Goal: Task Accomplishment & Management: Manage account settings

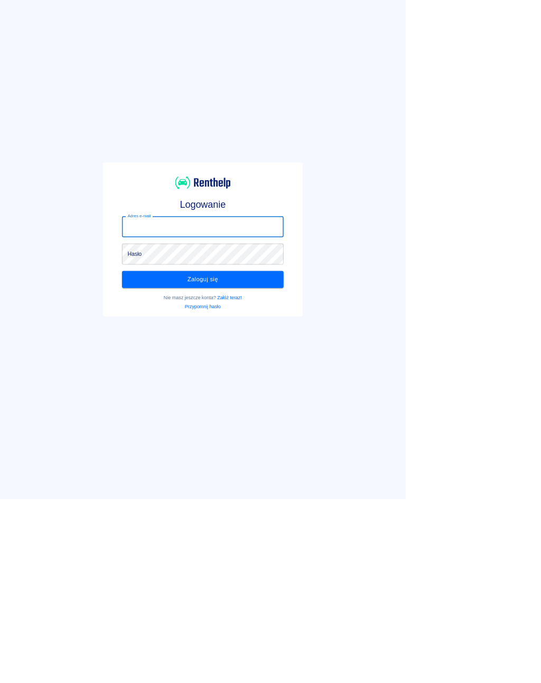
scroll to position [18, 0]
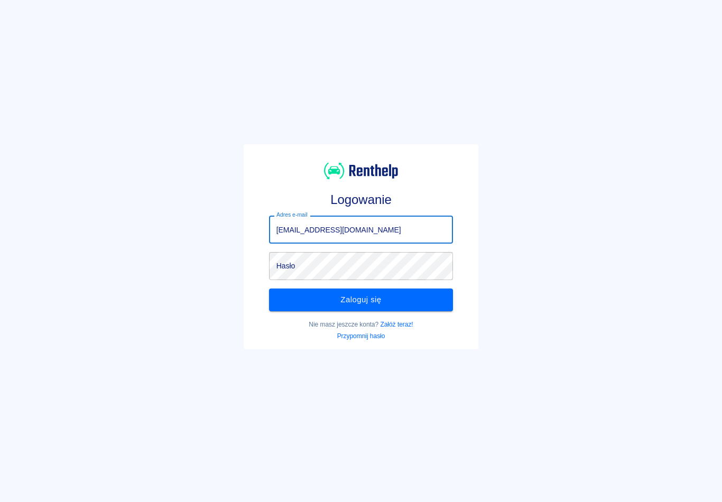
type input "[EMAIL_ADDRESS][DOMAIN_NAME]"
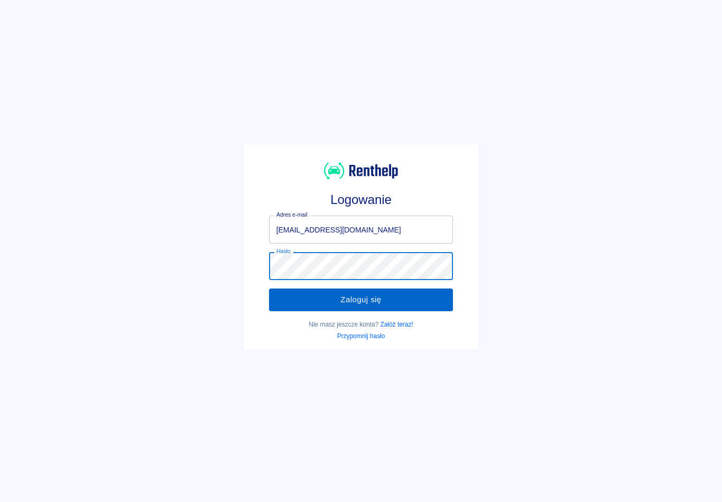
click at [399, 302] on button "Zaloguj się" at bounding box center [361, 300] width 184 height 22
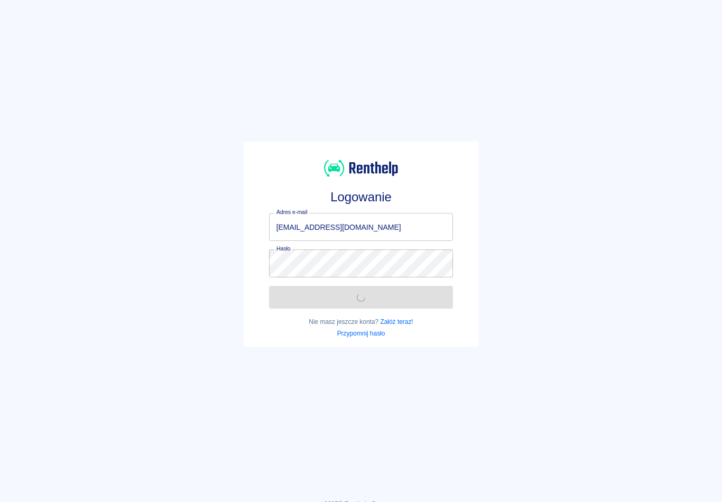
scroll to position [4, 0]
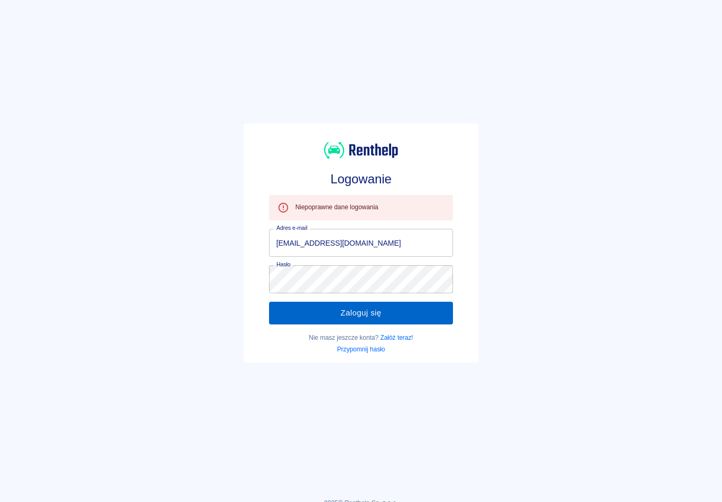
click at [396, 315] on button "Zaloguj się" at bounding box center [361, 313] width 184 height 22
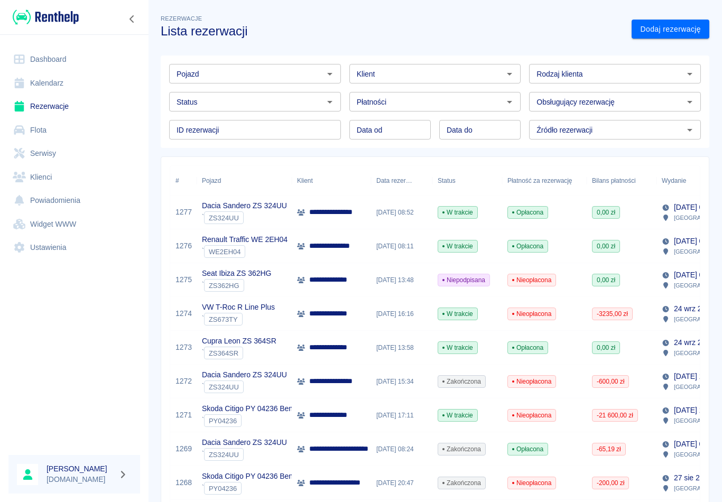
click at [49, 105] on link "Rezerwacje" at bounding box center [74, 107] width 132 height 24
click at [39, 100] on link "Rezerwacje" at bounding box center [74, 107] width 132 height 24
click at [272, 103] on input "Status" at bounding box center [246, 101] width 148 height 13
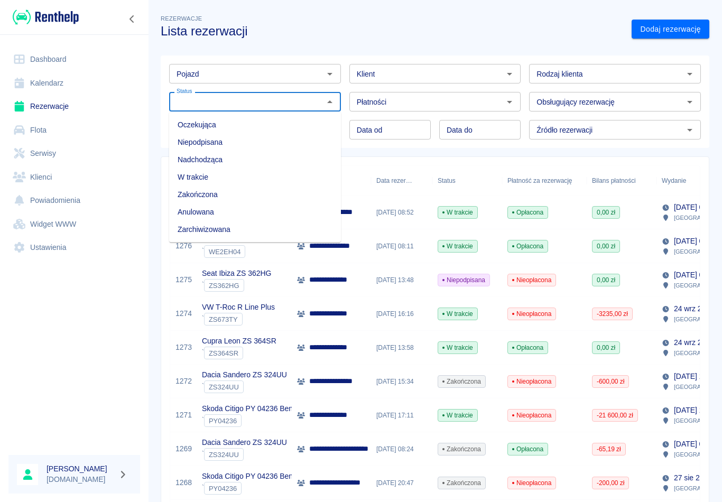
click at [216, 143] on li "Niepodpisana" at bounding box center [255, 142] width 172 height 17
type input "Niepodpisana"
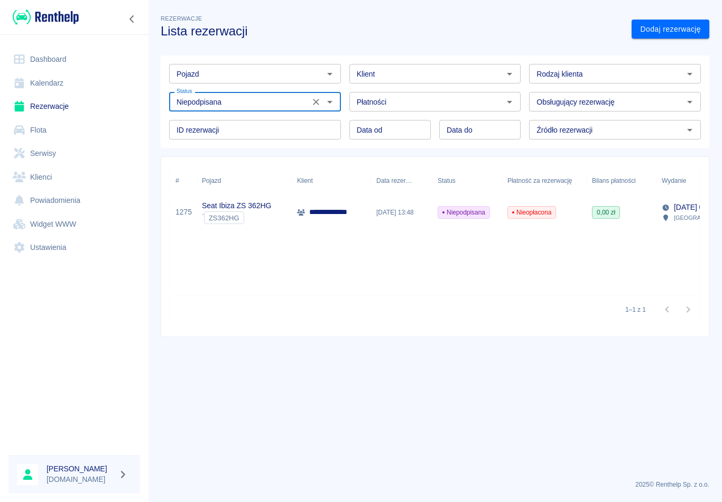
click at [249, 214] on div "` ZS362HG" at bounding box center [236, 217] width 69 height 13
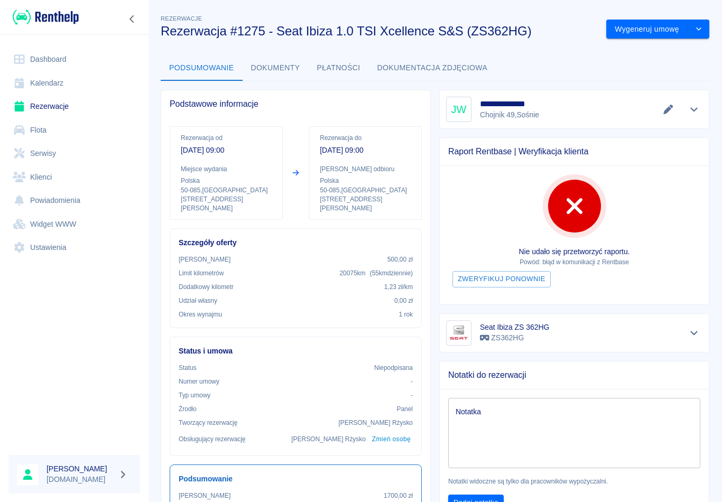
click at [541, 261] on p "Powód: błąd w komunikacji z Rentbase" at bounding box center [574, 262] width 252 height 10
click at [541, 27] on button "Wygeneruj umowę" at bounding box center [647, 30] width 82 height 20
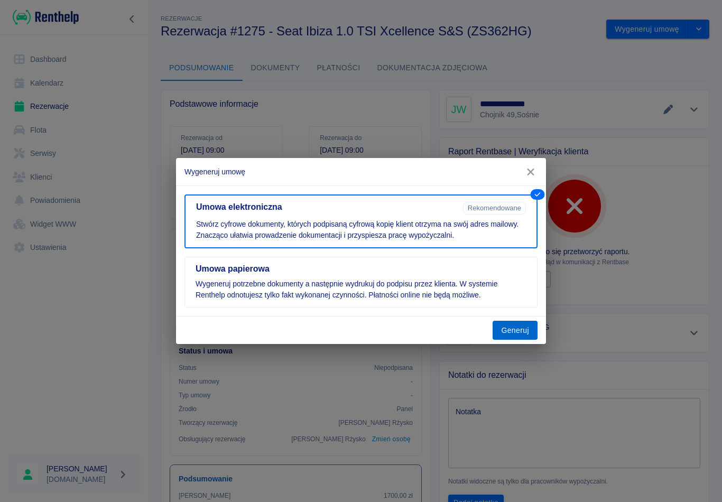
click at [516, 337] on button "Generuj" at bounding box center [514, 331] width 45 height 20
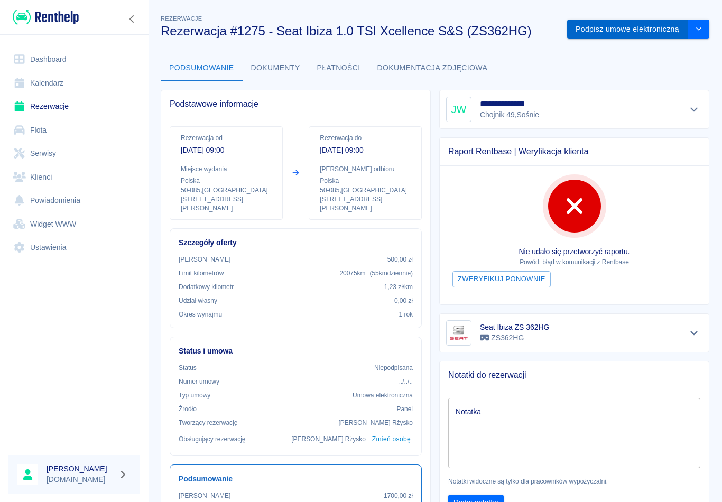
click at [541, 21] on button "Podpisz umowę elektroniczną" at bounding box center [627, 30] width 121 height 20
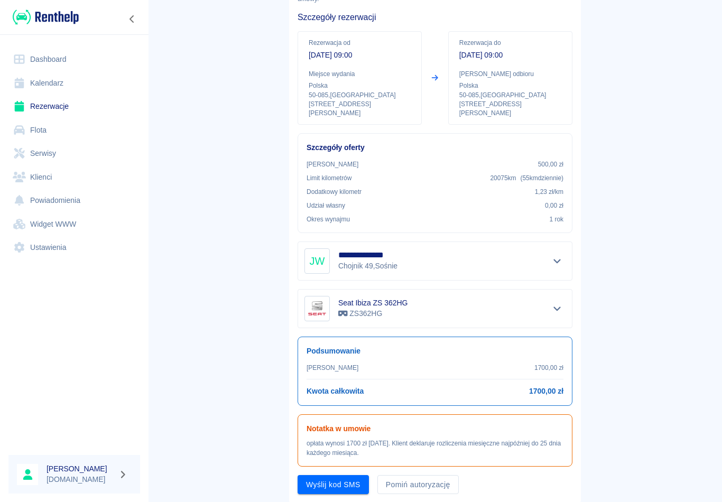
scroll to position [79, 0]
click at [434, 478] on button "Pomiń autoryzację" at bounding box center [417, 486] width 81 height 20
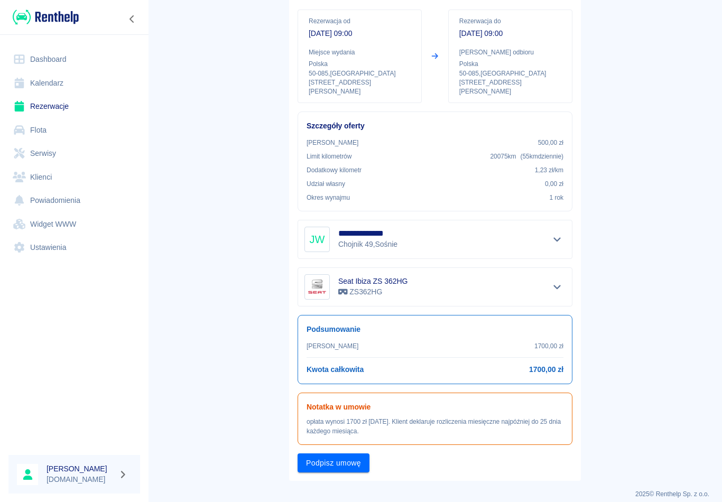
scroll to position [100, 0]
click at [350, 457] on button "Podpisz umowę" at bounding box center [334, 464] width 72 height 20
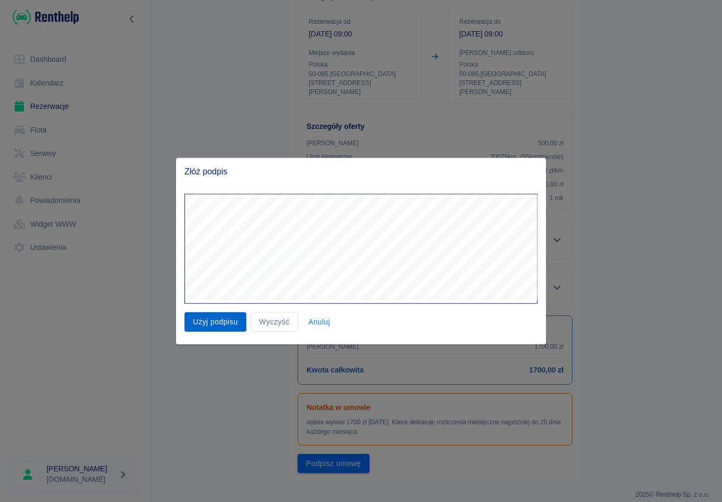
click at [229, 318] on button "Użyj podpisu" at bounding box center [215, 322] width 62 height 20
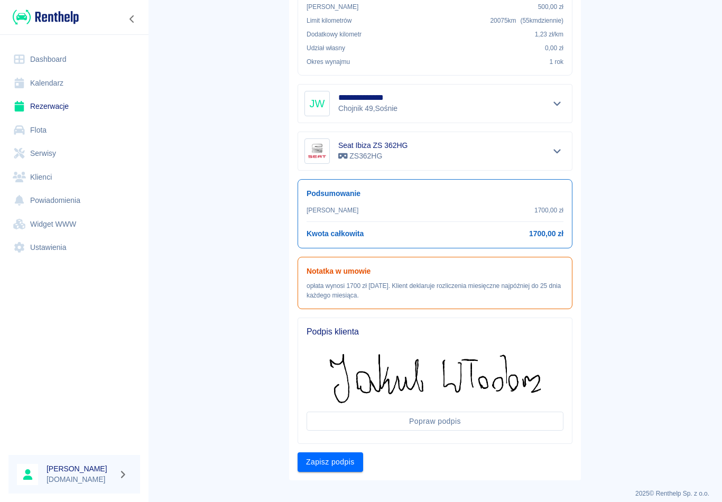
scroll to position [236, 0]
click at [335, 453] on button "Zapisz podpis" at bounding box center [331, 463] width 66 height 20
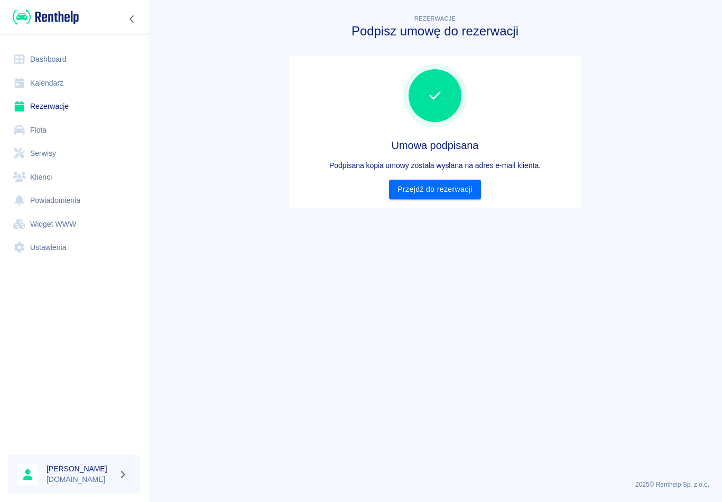
scroll to position [0, 0]
click at [441, 186] on link "Przejdź do rezerwacji" at bounding box center [434, 190] width 91 height 20
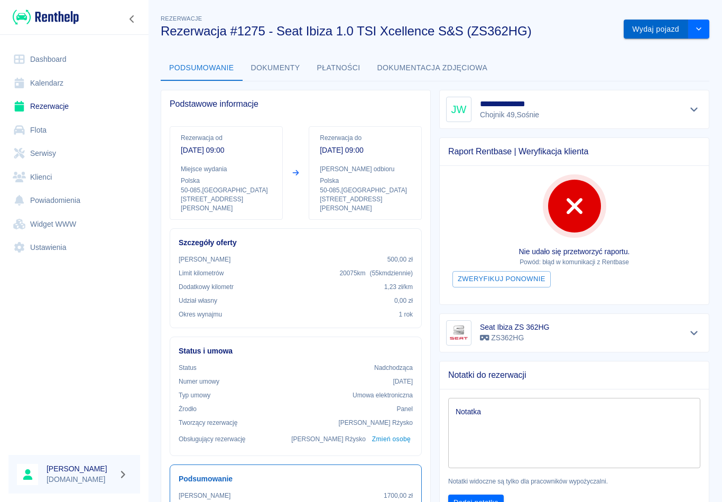
click at [541, 24] on button "Wydaj pojazd" at bounding box center [656, 30] width 64 height 20
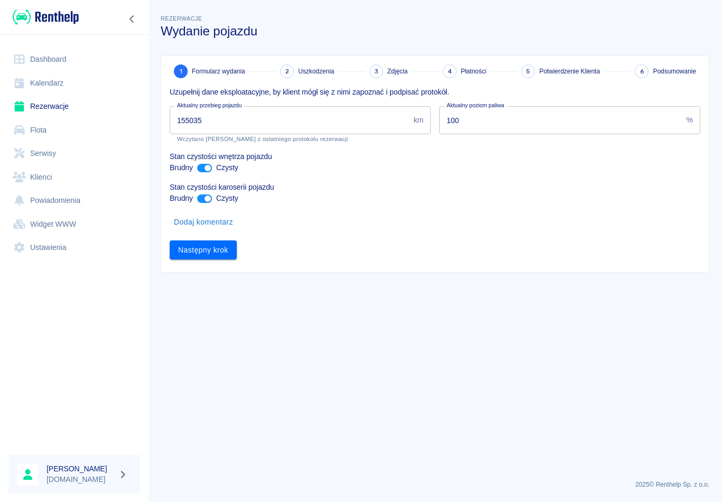
click at [253, 124] on input "155035" at bounding box center [289, 120] width 239 height 28
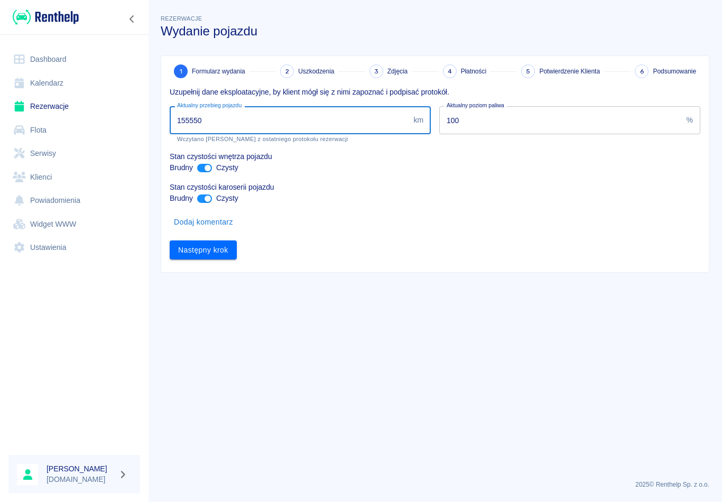
type input "155550"
click at [503, 133] on input "100" at bounding box center [560, 120] width 243 height 28
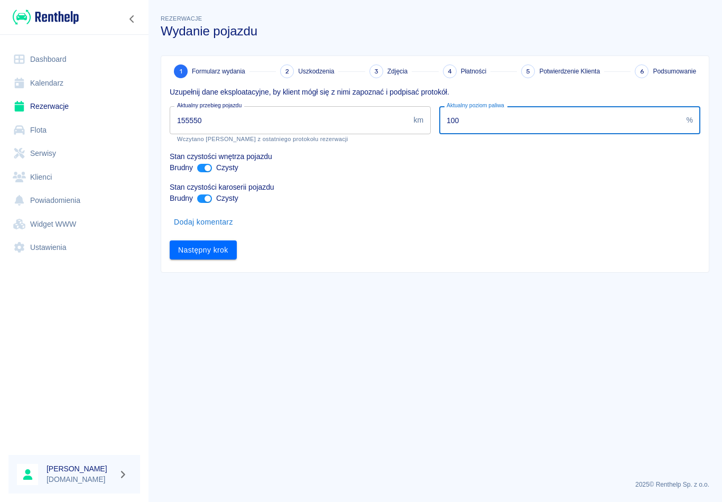
click at [484, 119] on input "100" at bounding box center [560, 120] width 243 height 28
type input "1"
type input "74"
click at [211, 165] on input "ant design" at bounding box center [207, 168] width 25 height 8
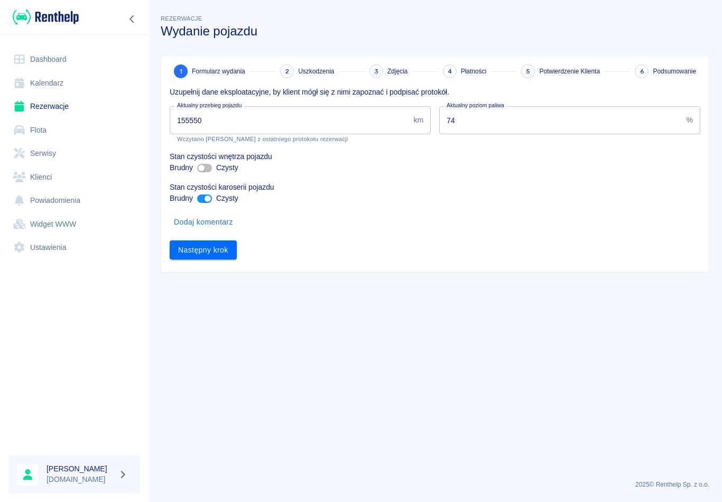
click at [207, 164] on input "ant design" at bounding box center [201, 168] width 25 height 8
checkbox input "true"
click at [201, 256] on button "Następny krok" at bounding box center [203, 250] width 67 height 20
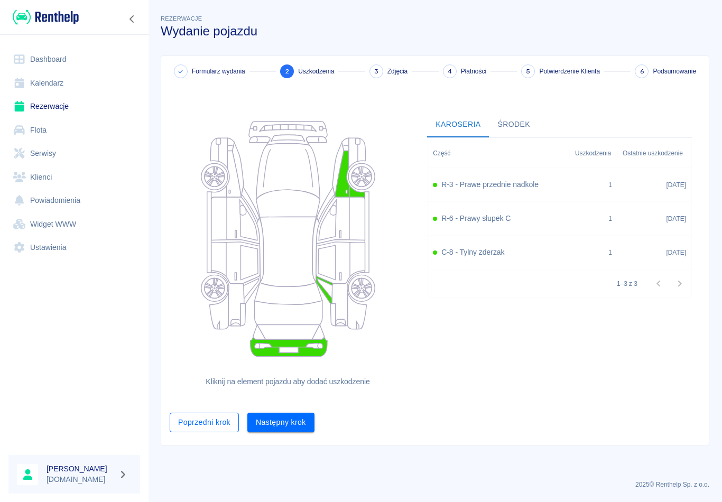
click at [209, 425] on button "Poprzedni krok" at bounding box center [204, 423] width 69 height 20
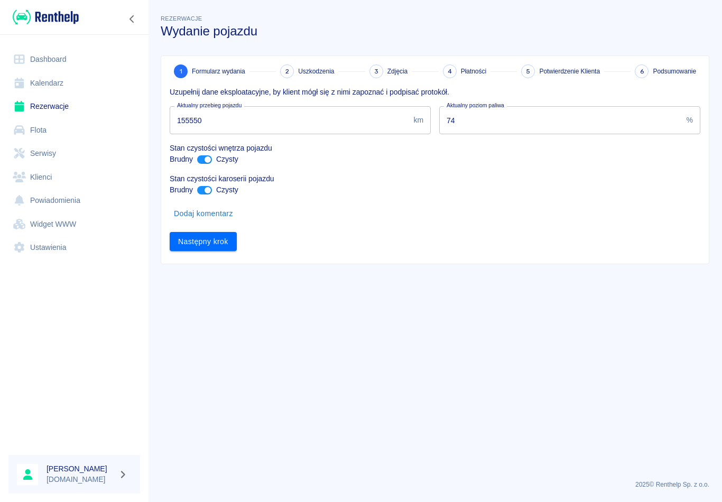
click at [210, 212] on button "Dodaj komentarz" at bounding box center [204, 214] width 68 height 20
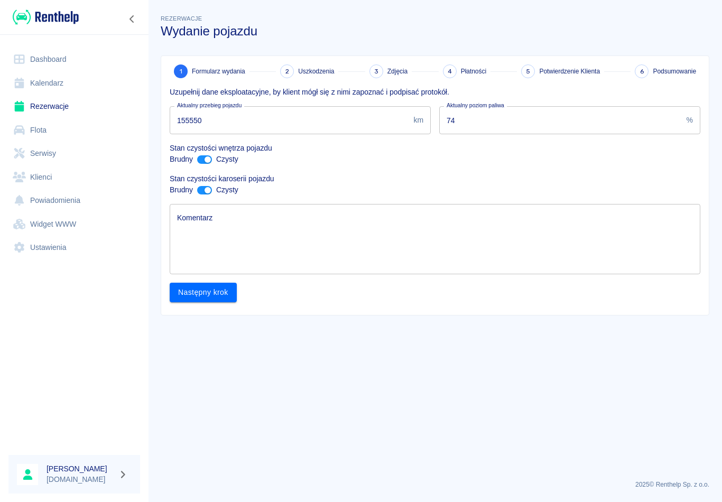
click at [217, 242] on textarea "Komentarz" at bounding box center [435, 239] width 516 height 53
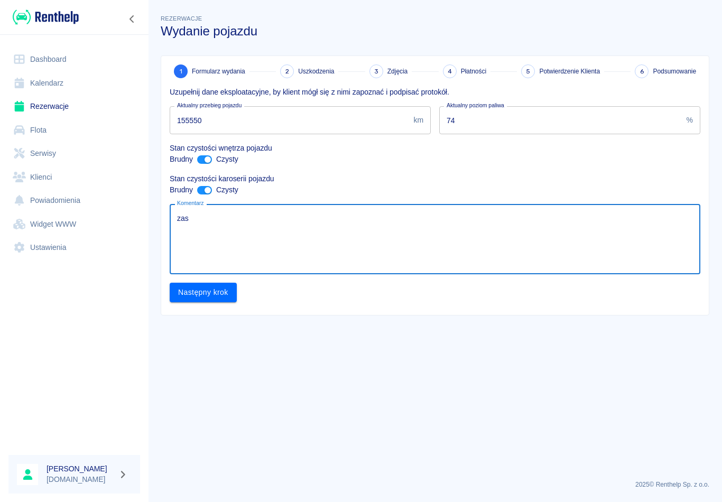
click at [75, 496] on div "[PERSON_NAME] [DOMAIN_NAME]" at bounding box center [74, 474] width 148 height 55
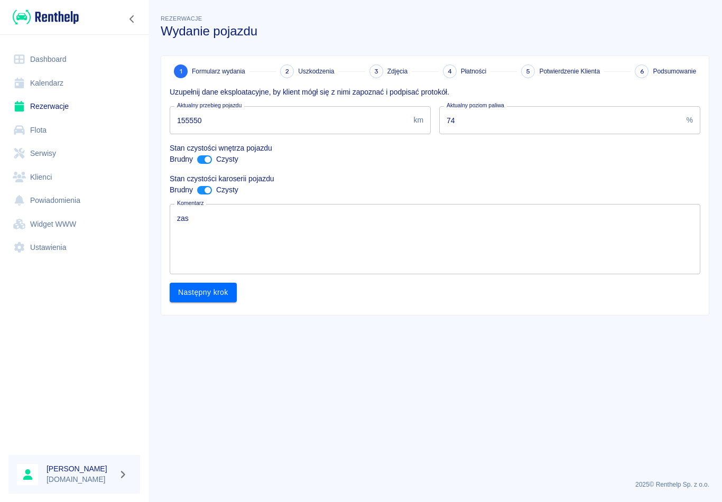
click at [235, 217] on textarea "zas" at bounding box center [435, 239] width 516 height 53
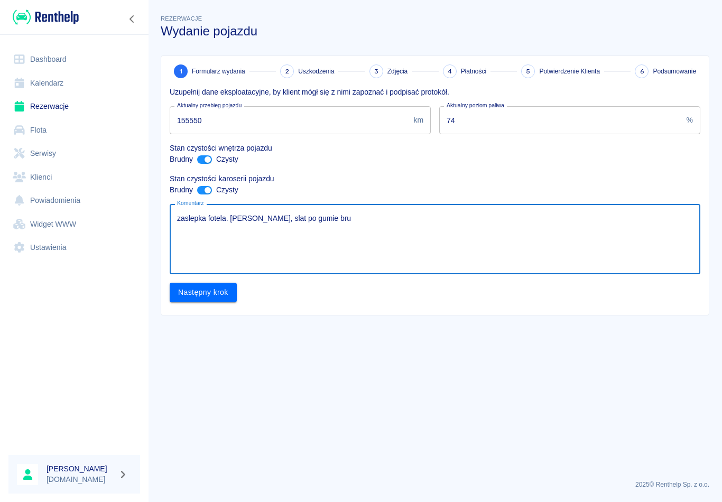
click at [541, 492] on div "Rezerwacje Wydanie pojazdu 1 Formularz wydania 2 Uszkodzenia 3 Zdjęcia 4 Płatno…" at bounding box center [435, 251] width 574 height 502
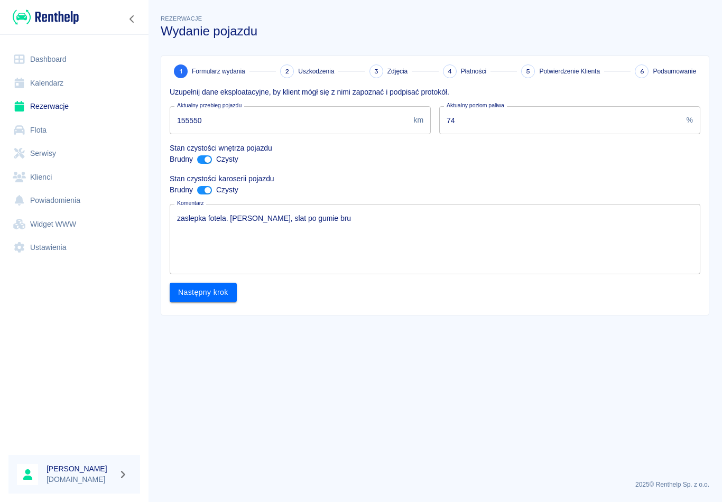
click at [333, 217] on textarea "zaslepka fotela. [PERSON_NAME], slat po gumie bru" at bounding box center [435, 239] width 516 height 53
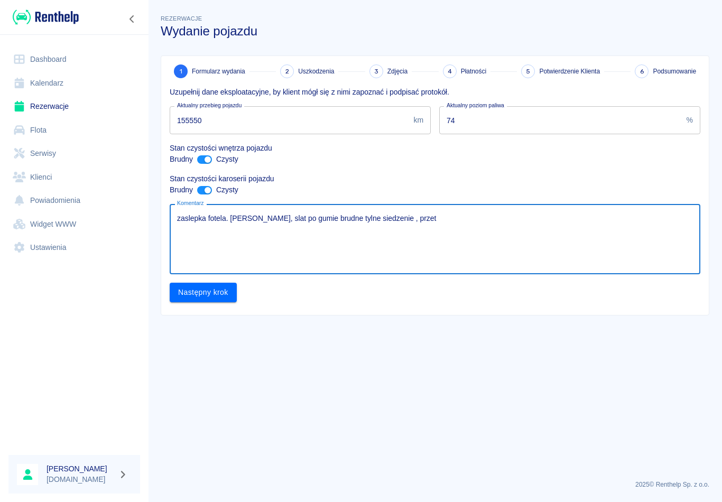
click at [435, 492] on div "Rezerwacje Wydanie pojazdu 1 Formularz wydania 2 Uszkodzenia 3 Zdjęcia 4 Płatno…" at bounding box center [435, 251] width 574 height 502
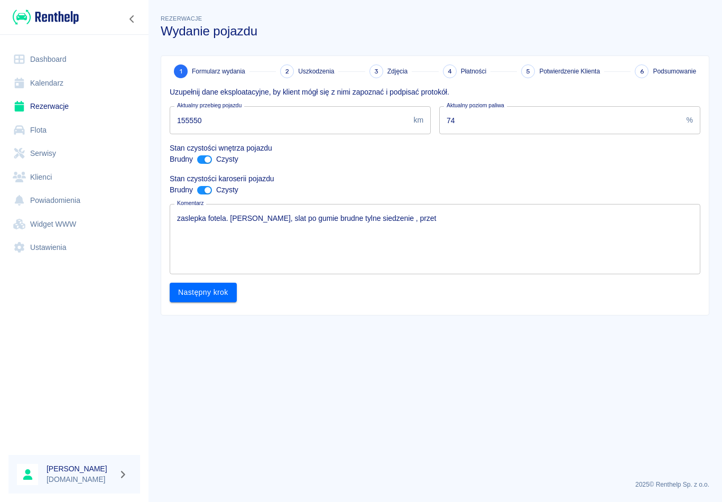
click at [44, 497] on div "[PERSON_NAME] [DOMAIN_NAME]" at bounding box center [74, 474] width 148 height 55
click at [541, 460] on main "Rezerwacje Wydanie pojazdu 1 Formularz wydania 2 Uszkodzenia 3 Zdjęcia 4 Płatno…" at bounding box center [435, 242] width 574 height 459
click at [436, 215] on textarea "zaslepka fotela. [PERSON_NAME], slat po gumie brudne tylne siedzenie , przet" at bounding box center [435, 239] width 516 height 53
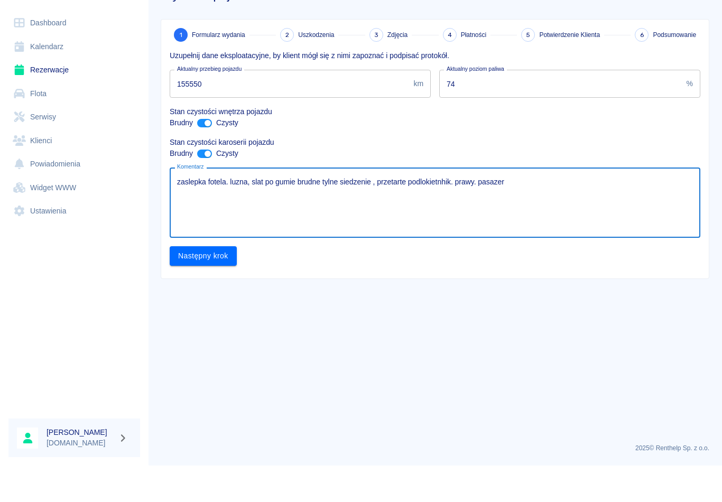
type textarea "zaslepka fotela. luzna, slat po gumie brudne tylne siedzenie , przetarte podlok…"
click at [219, 283] on button "Następny krok" at bounding box center [203, 293] width 67 height 20
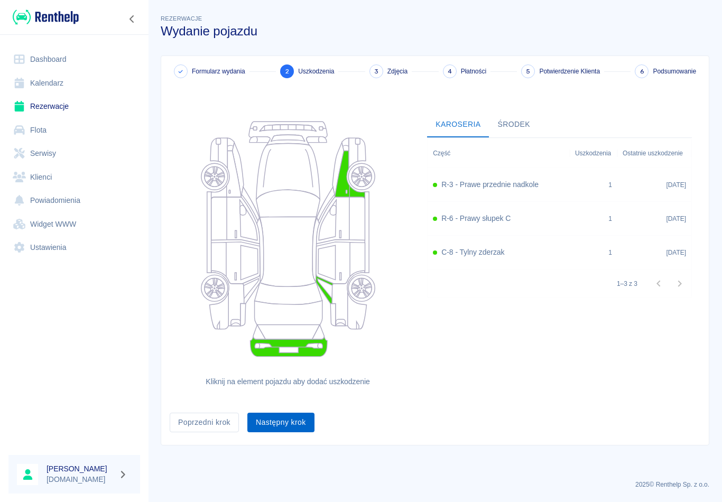
click at [293, 427] on button "Następny krok" at bounding box center [280, 423] width 67 height 20
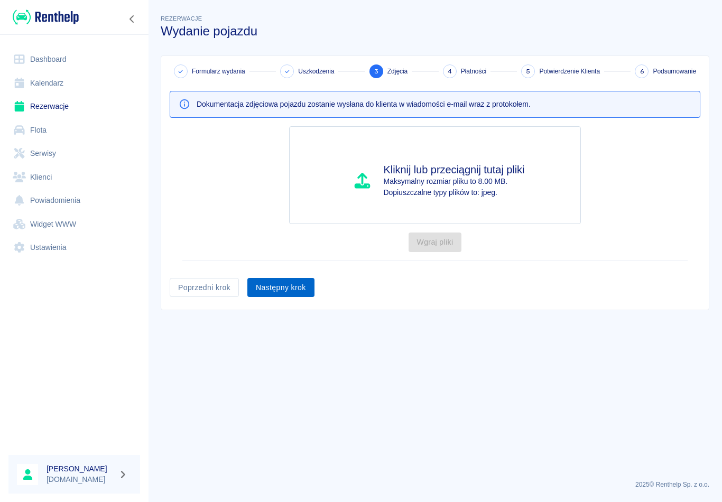
click at [288, 295] on button "Następny krok" at bounding box center [280, 288] width 67 height 20
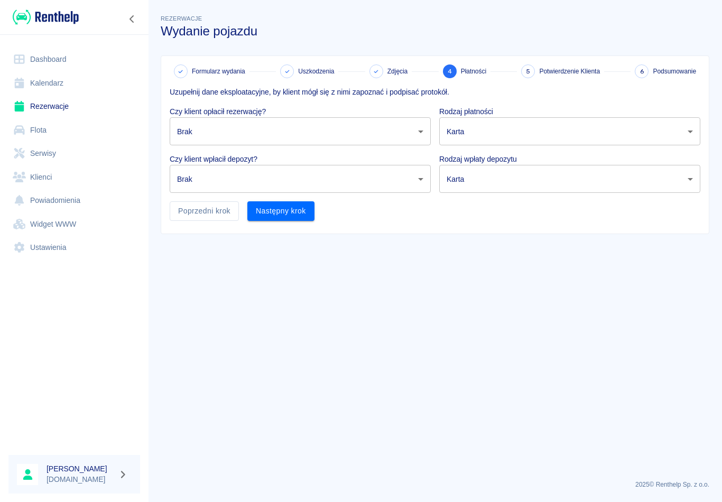
click at [426, 126] on body "Używamy plików Cookies, by zapewnić Ci najlepsze możliwe doświadczenie. Aby dow…" at bounding box center [361, 251] width 722 height 502
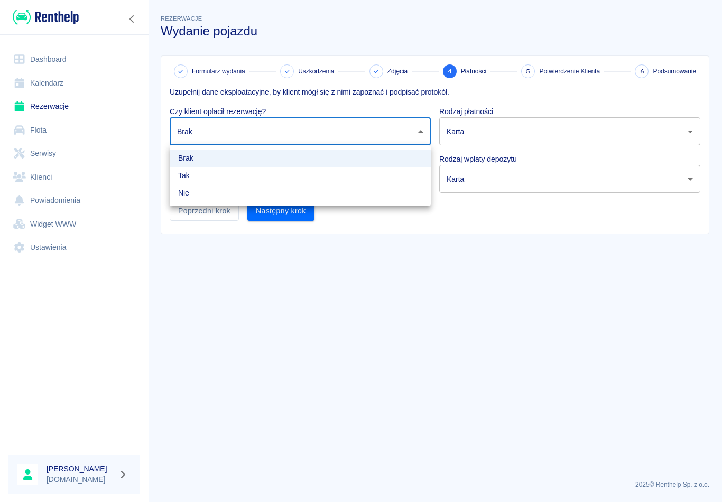
click at [191, 184] on li "Tak" at bounding box center [300, 175] width 261 height 17
type input "true"
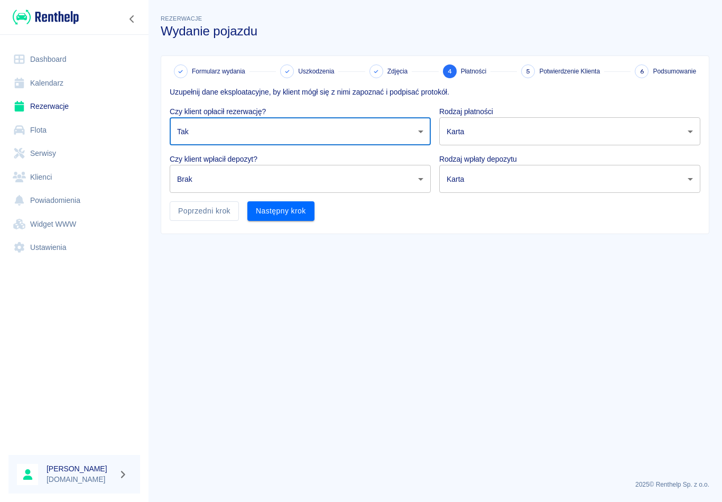
click at [430, 181] on body "Używamy plików Cookies, by zapewnić Ci najlepsze możliwe doświadczenie. Aby dow…" at bounding box center [361, 251] width 722 height 502
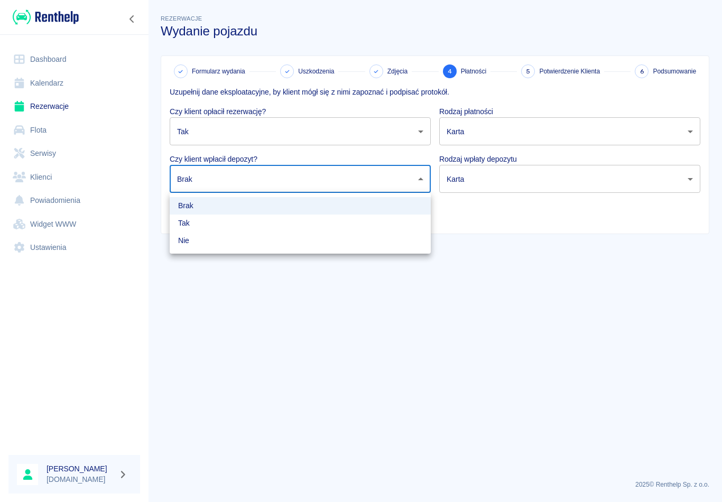
click at [189, 225] on li "Tak" at bounding box center [300, 223] width 261 height 17
type input "true"
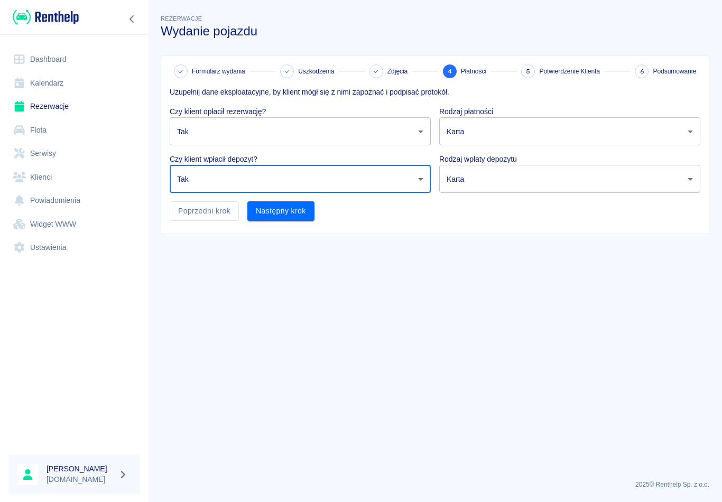
click at [541, 127] on body "Używamy plików Cookies, by zapewnić Ci najlepsze możliwe doświadczenie. Aby dow…" at bounding box center [361, 251] width 722 height 502
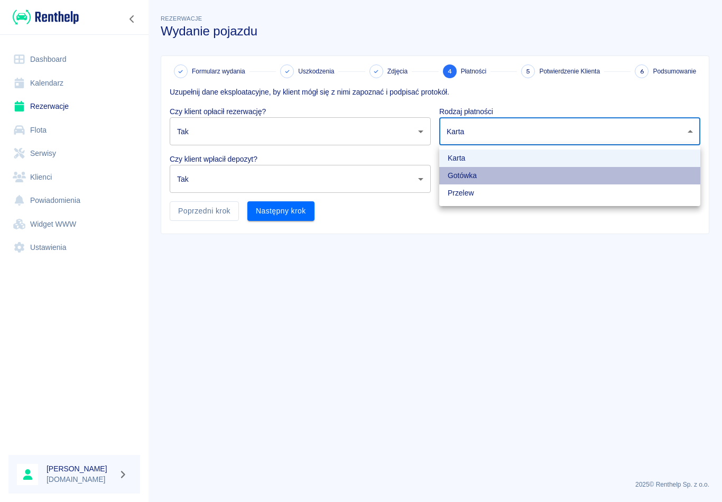
click at [471, 175] on li "Gotówka" at bounding box center [569, 175] width 261 height 17
type input "cash"
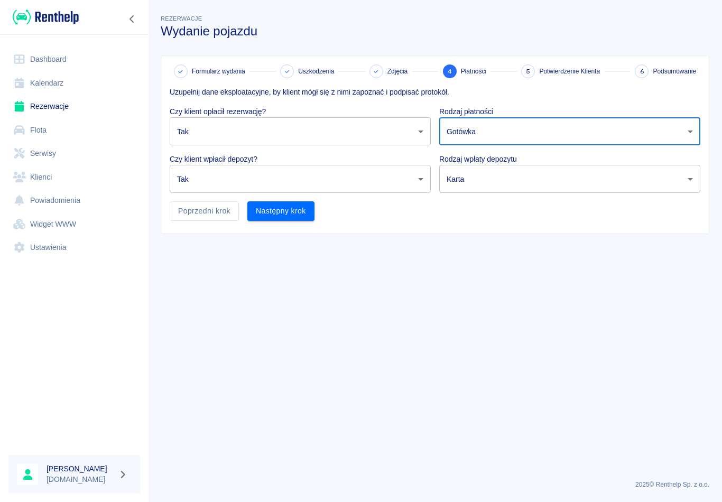
click at [541, 179] on body "Używamy plików Cookies, by zapewnić Ci najlepsze możliwe doświadczenie. Aby dow…" at bounding box center [361, 251] width 722 height 502
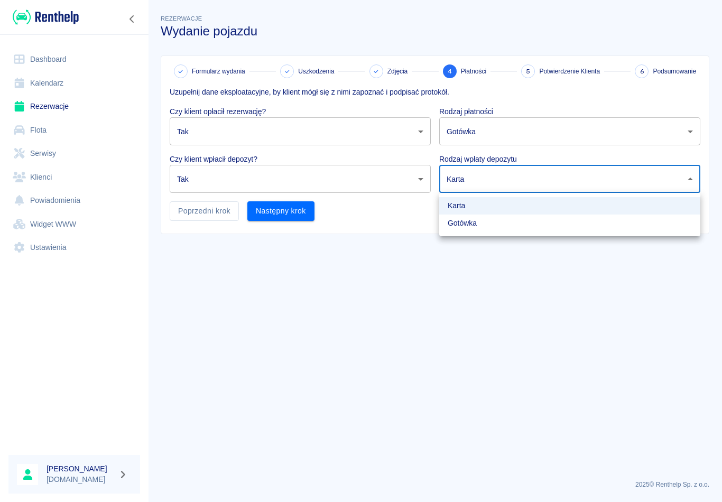
click at [480, 229] on li "Gotówka" at bounding box center [569, 223] width 261 height 17
type input "cash"
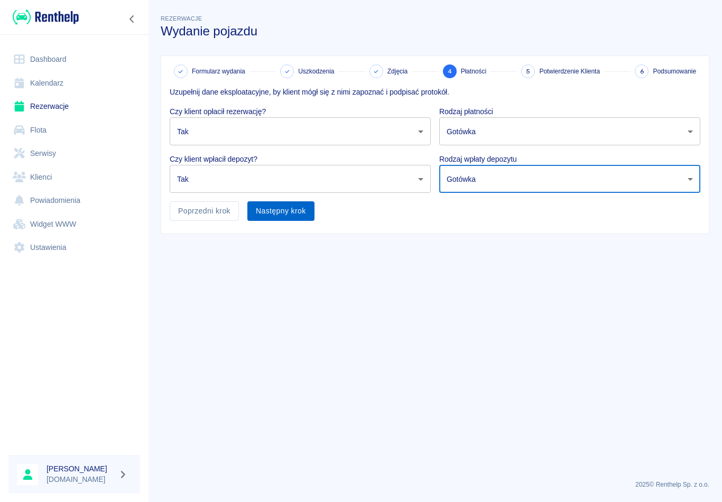
click at [294, 213] on button "Następny krok" at bounding box center [280, 211] width 67 height 20
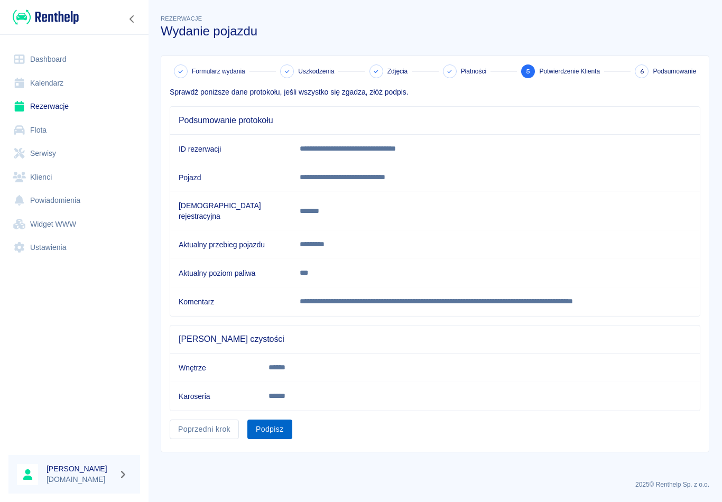
click at [281, 422] on button "Podpisz" at bounding box center [269, 430] width 45 height 20
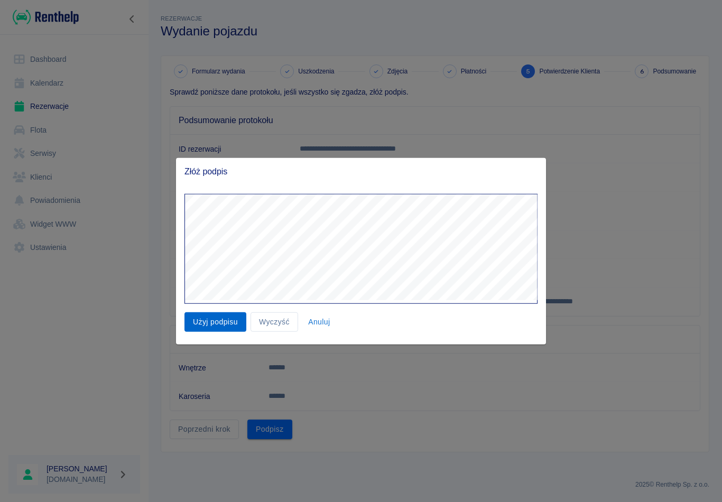
click at [223, 326] on button "Użyj podpisu" at bounding box center [215, 322] width 62 height 20
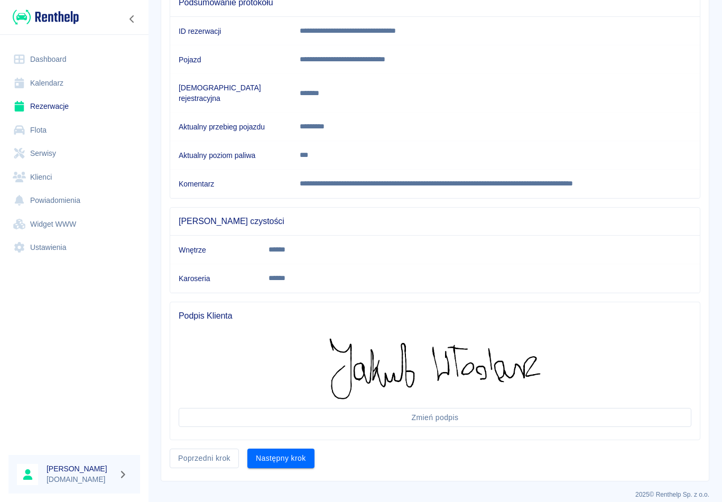
scroll to position [117, 0]
click at [278, 457] on button "Następny krok" at bounding box center [280, 459] width 67 height 20
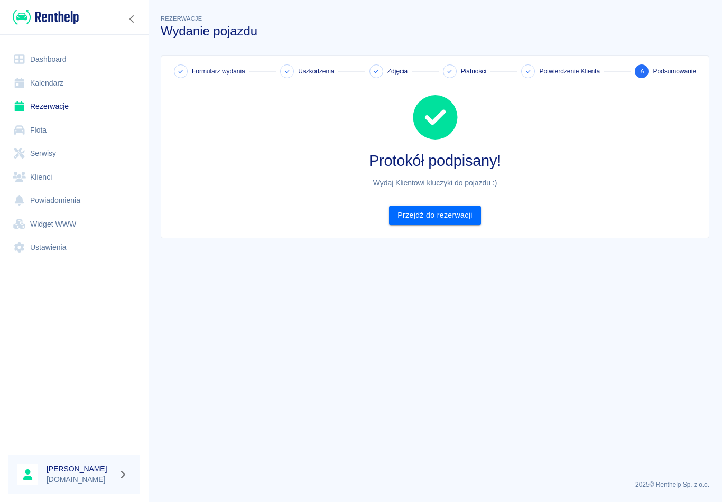
click at [448, 231] on div "Formularz wydania Uszkodzenia Zdjęcia Płatności Potwierdzenie Klienta 6 Podsumo…" at bounding box center [434, 147] width 547 height 182
click at [456, 219] on link "Przejdź do rezerwacji" at bounding box center [434, 216] width 91 height 20
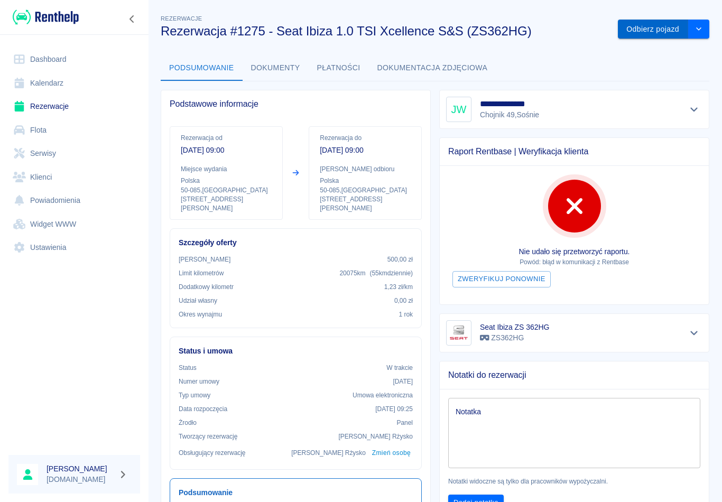
click at [541, 25] on button "Odbierz pojazd" at bounding box center [653, 30] width 70 height 20
click at [541, 28] on button "Odbierz pojazd" at bounding box center [653, 30] width 70 height 20
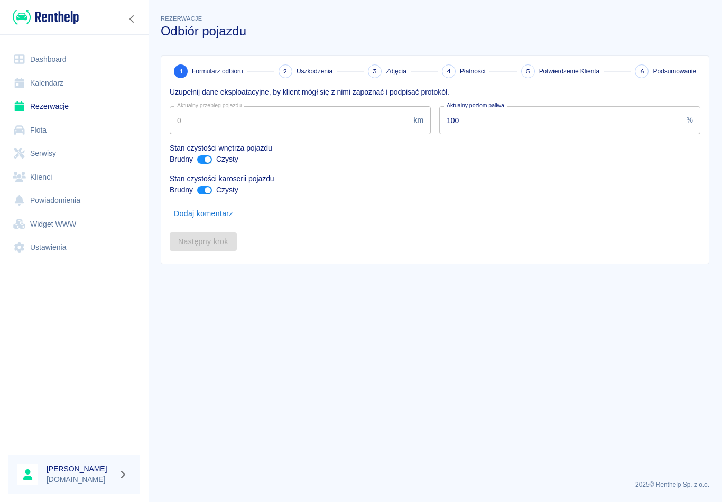
type input "155550"
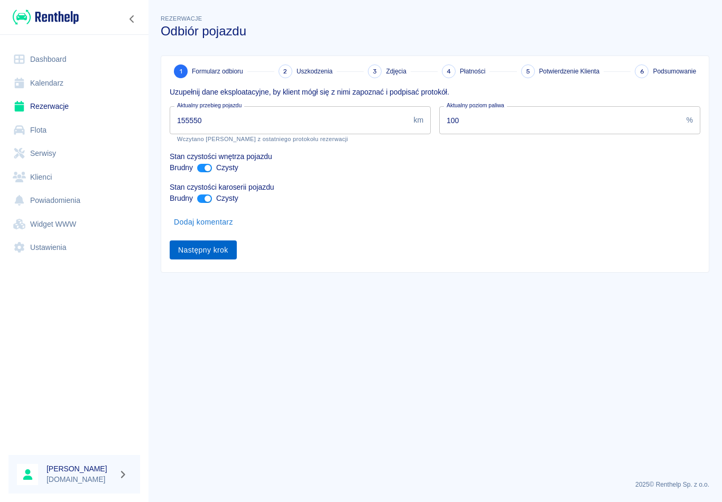
click at [223, 256] on button "Następny krok" at bounding box center [203, 250] width 67 height 20
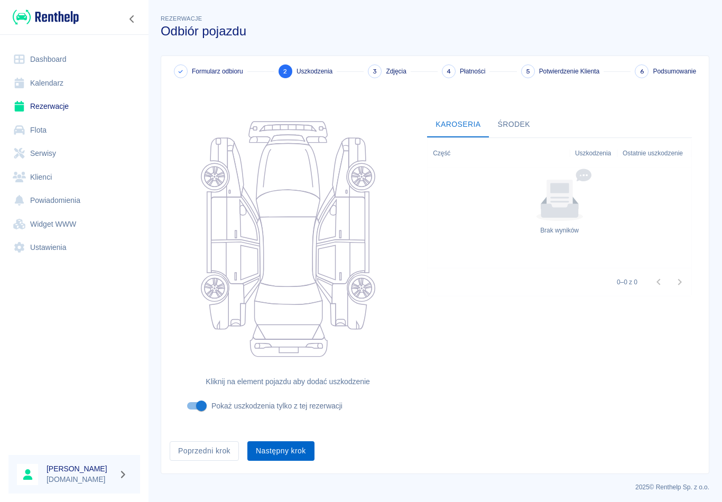
click at [287, 458] on button "Następny krok" at bounding box center [280, 451] width 67 height 20
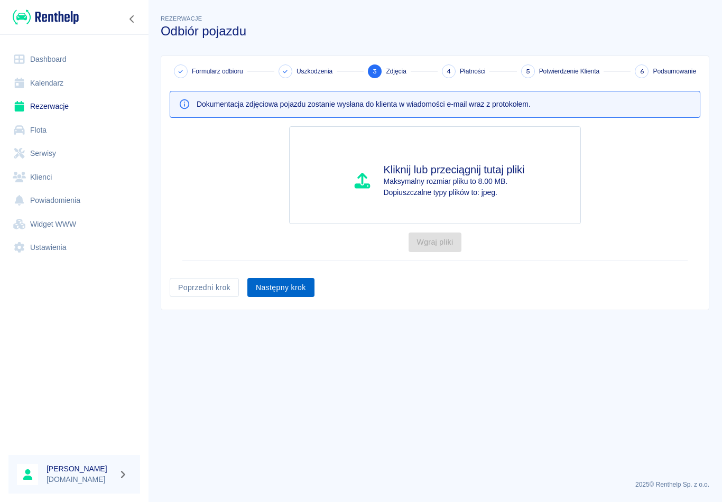
click at [292, 280] on button "Następny krok" at bounding box center [280, 288] width 67 height 20
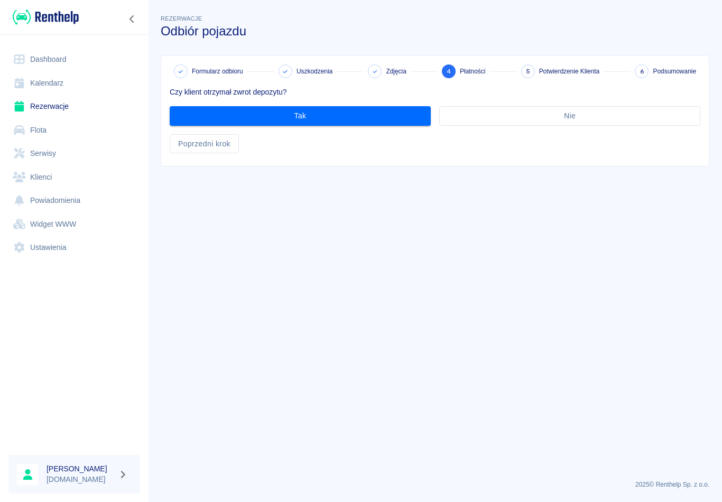
click at [55, 108] on link "Rezerwacje" at bounding box center [74, 107] width 132 height 24
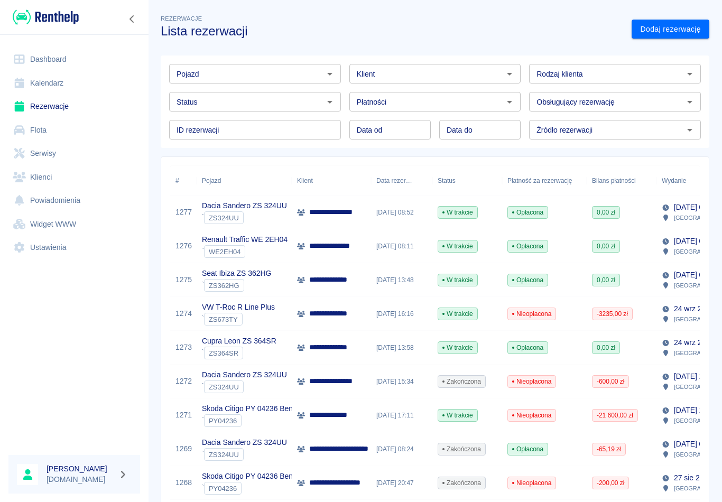
click at [48, 97] on link "Rezerwacje" at bounding box center [74, 107] width 132 height 24
click at [332, 282] on p "**********" at bounding box center [333, 279] width 49 height 11
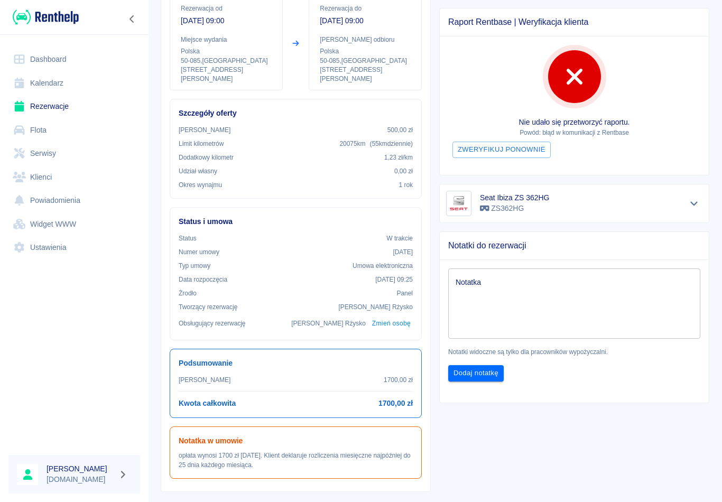
scroll to position [137, 0]
